Goal: Navigation & Orientation: Find specific page/section

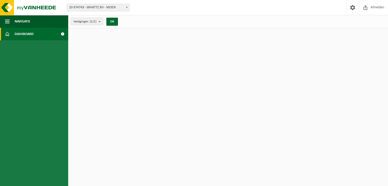
click at [45, 34] on link "Dashboard" at bounding box center [34, 34] width 68 height 13
click at [116, 22] on button "OK" at bounding box center [112, 22] width 12 height 8
click at [9, 32] on span at bounding box center [7, 34] width 5 height 13
